Goal: Transaction & Acquisition: Purchase product/service

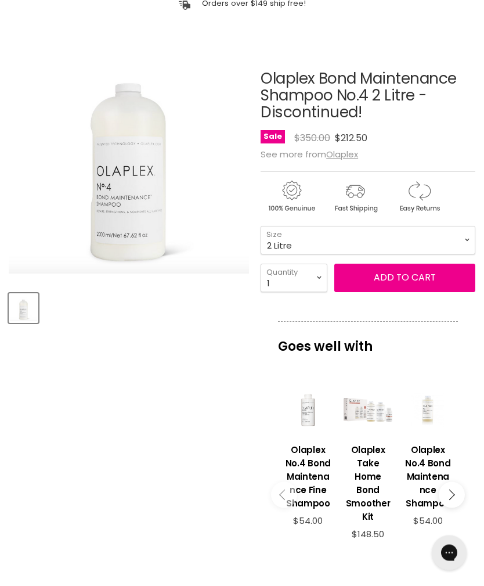
scroll to position [124, 0]
click at [402, 279] on span "Add to cart" at bounding box center [405, 277] width 62 height 13
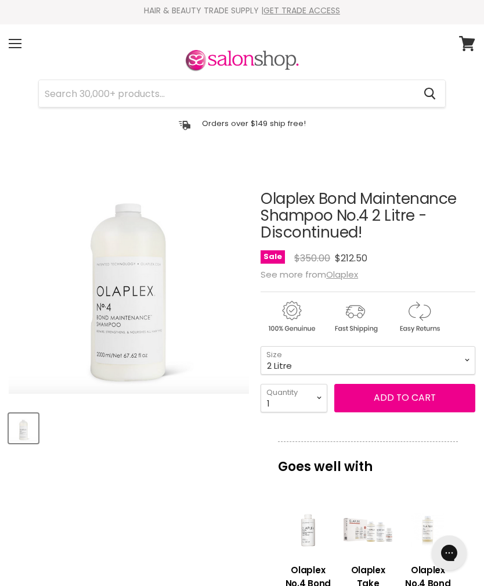
scroll to position [0, 0]
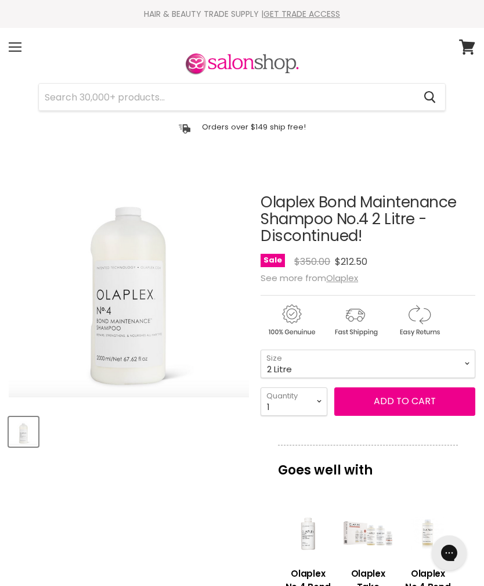
click at [462, 48] on icon at bounding box center [467, 46] width 16 height 15
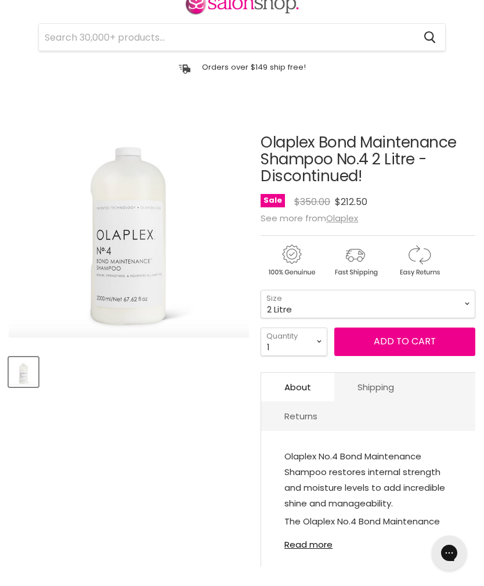
click at [281, 62] on p "Orders over $149 ship free!" at bounding box center [254, 67] width 104 height 10
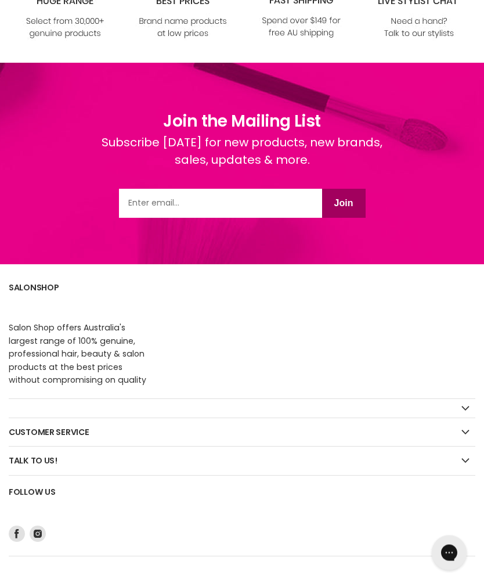
scroll to position [1578, 0]
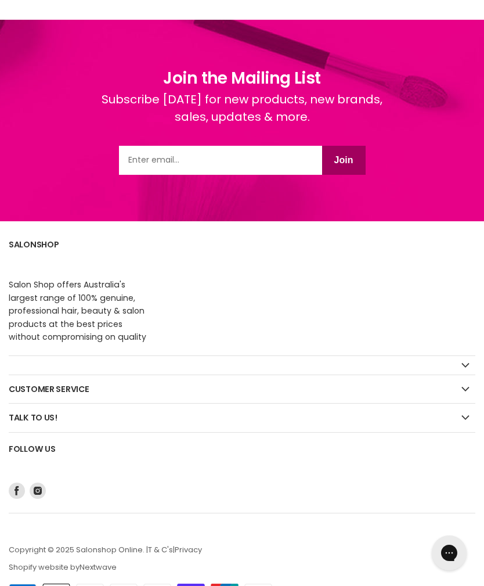
click at [461, 398] on h2 "Customer Service" at bounding box center [242, 389] width 467 height 28
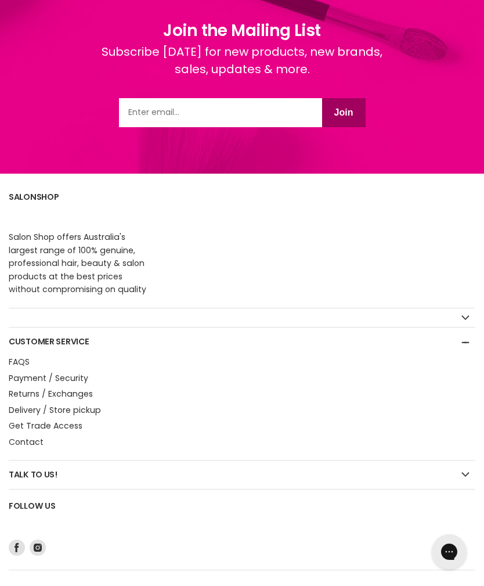
scroll to position [1626, 0]
click at [29, 411] on link "Delivery / Store pickup" at bounding box center [55, 410] width 92 height 12
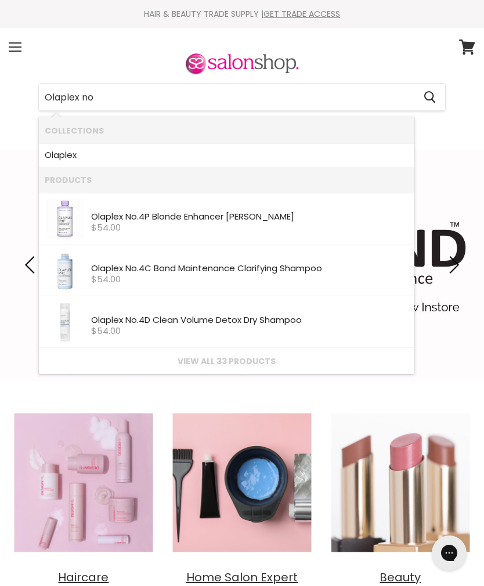
type input "Olaplex no 4"
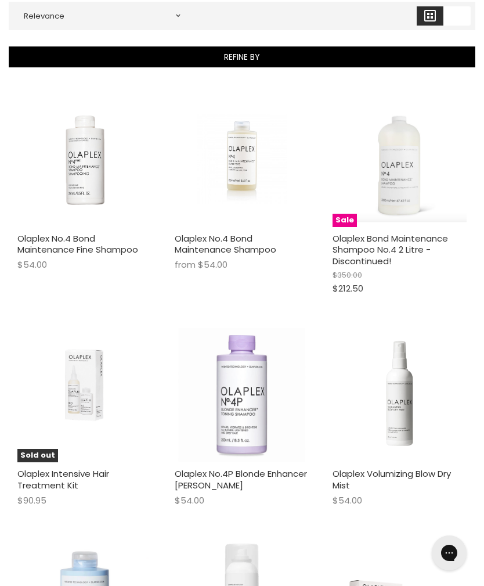
scroll to position [226, 0]
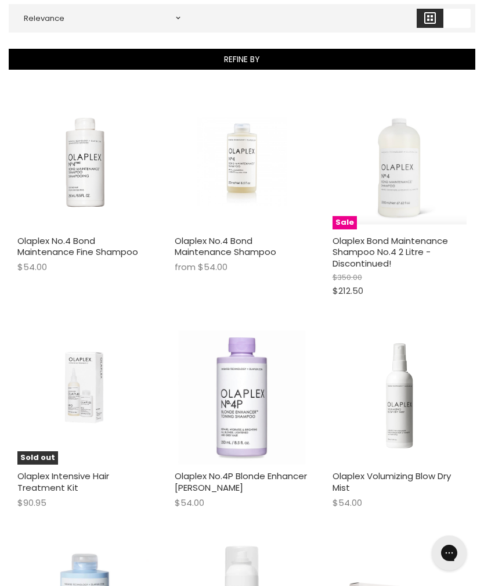
click at [394, 246] on link "Olaplex Bond Maintenance Shampoo No.4 2 Litre - Discontinued!" at bounding box center [391, 252] width 116 height 35
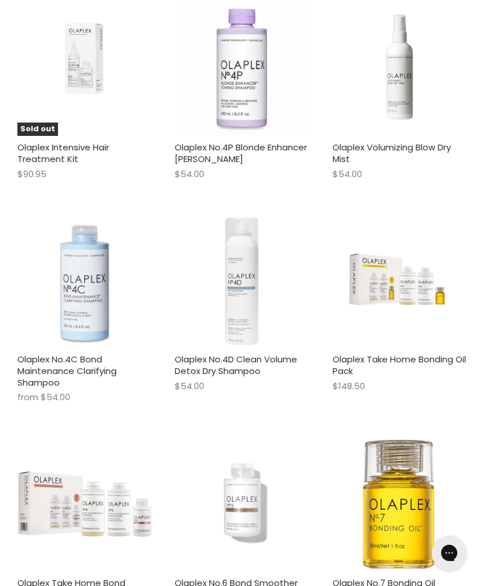
scroll to position [510, 0]
